Goal: Task Accomplishment & Management: Manage account settings

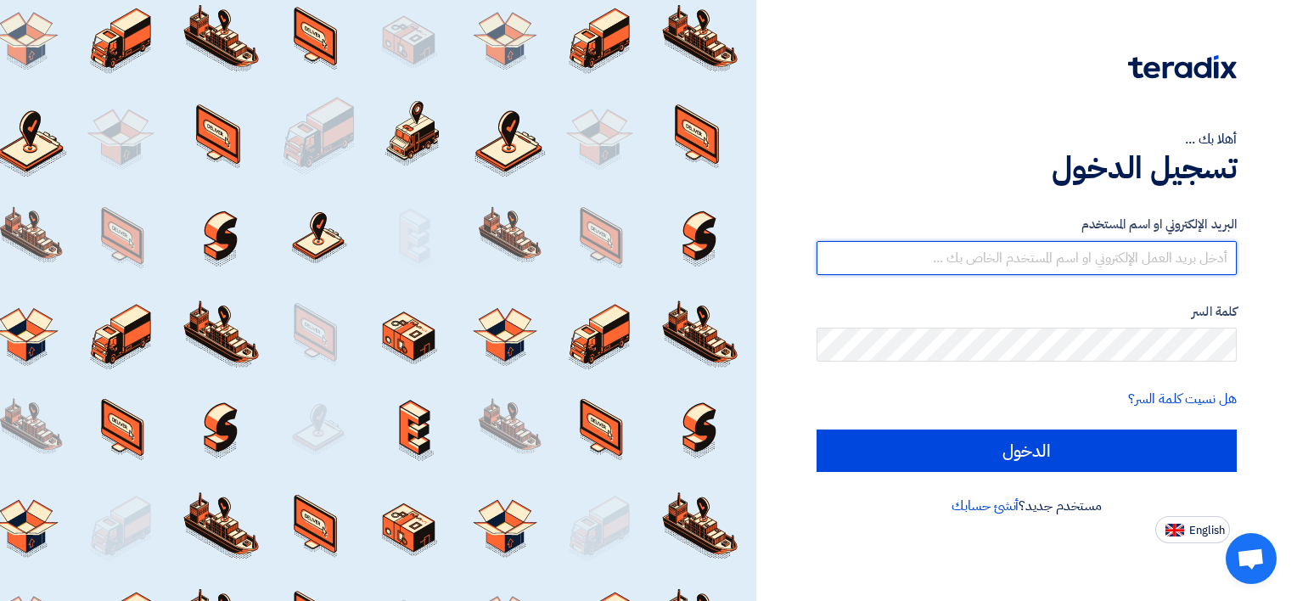
click at [1137, 253] on input "text" at bounding box center [1027, 258] width 420 height 34
type input "[EMAIL_ADDRESS][DOMAIN_NAME]"
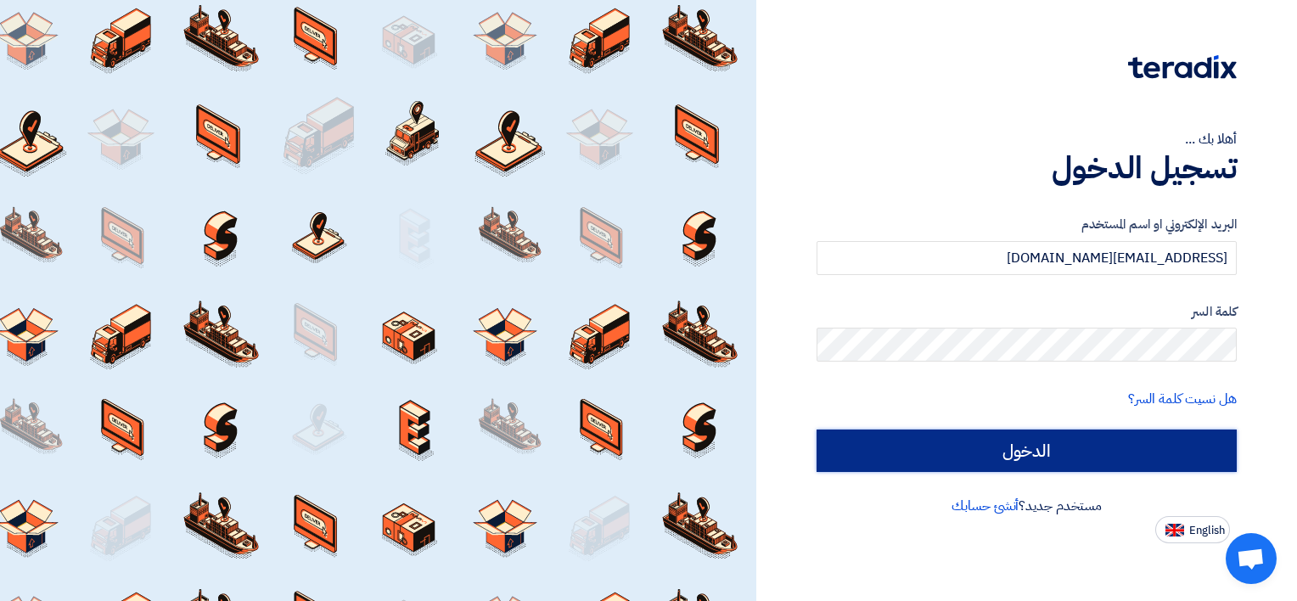
click at [1040, 454] on input "الدخول" at bounding box center [1027, 451] width 420 height 42
